Goal: Transaction & Acquisition: Purchase product/service

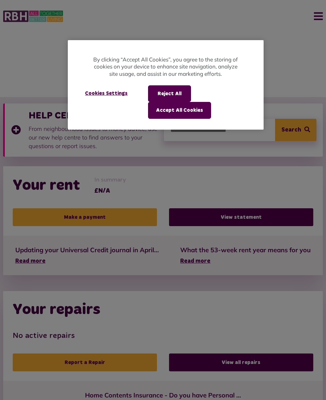
scroll to position [0, 0]
click at [176, 91] on button "Reject All" at bounding box center [169, 93] width 43 height 17
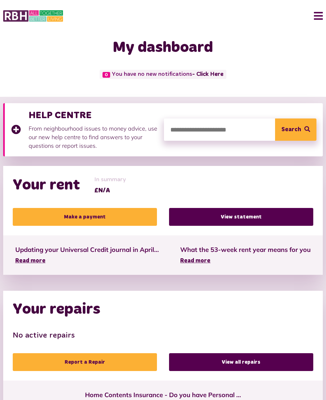
click at [127, 211] on link "Make a payment" at bounding box center [85, 217] width 144 height 18
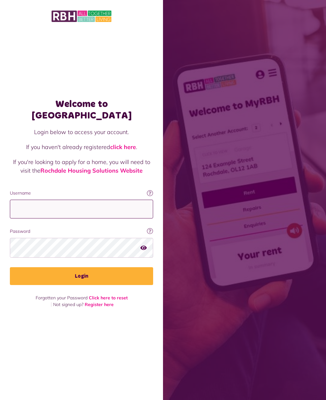
click at [110, 209] on input "Username" at bounding box center [81, 208] width 143 height 19
click at [117, 208] on input "Username" at bounding box center [81, 208] width 143 height 19
type input "**********"
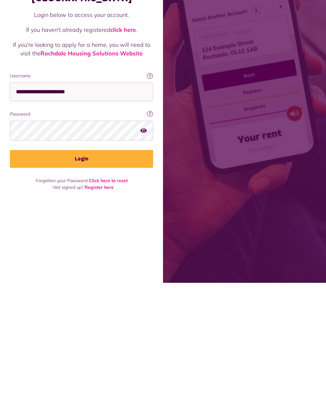
click at [95, 267] on button "Login" at bounding box center [81, 276] width 143 height 18
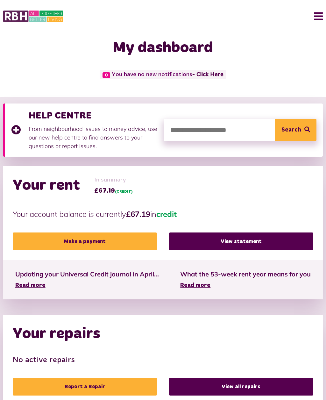
click at [106, 237] on link "Make a payment" at bounding box center [85, 241] width 144 height 18
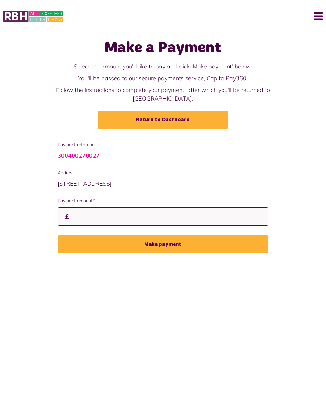
click at [109, 207] on input "Payment amount*" at bounding box center [163, 216] width 211 height 19
type input "***"
click at [173, 235] on button "Make payment" at bounding box center [163, 244] width 211 height 18
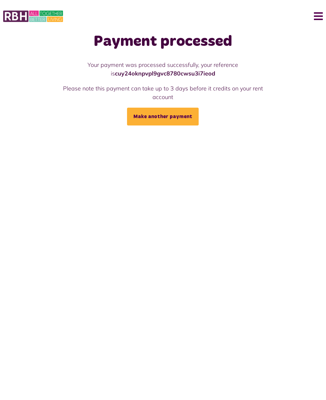
click at [315, 21] on button "Menu" at bounding box center [316, 16] width 14 height 20
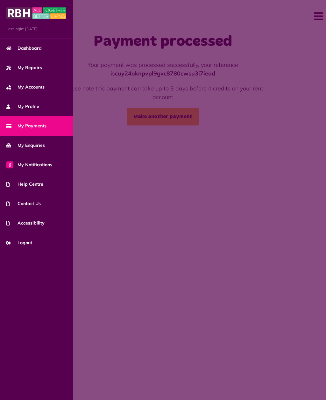
click at [36, 48] on span "Dashboard" at bounding box center [23, 48] width 35 height 7
